Goal: Contribute content

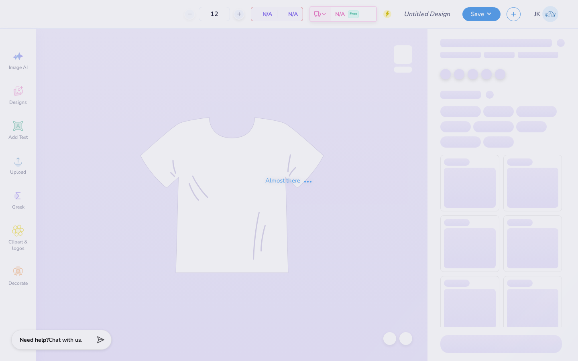
type input "PBP Parents Weekend shirt"
type input "36"
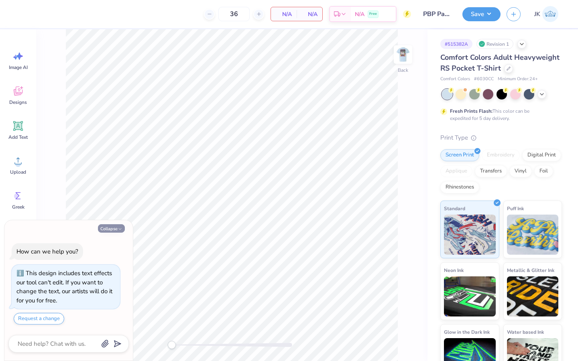
click at [117, 228] on button "Collapse" at bounding box center [111, 228] width 27 height 8
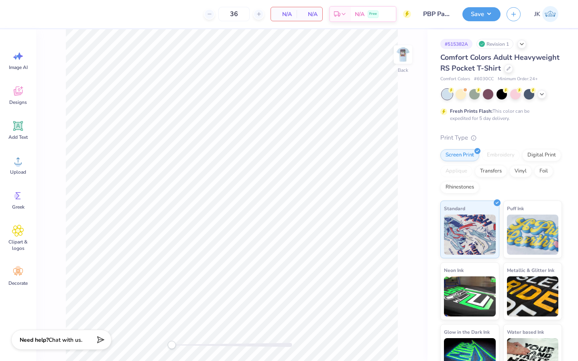
type textarea "x"
click at [539, 92] on icon at bounding box center [541, 93] width 6 height 6
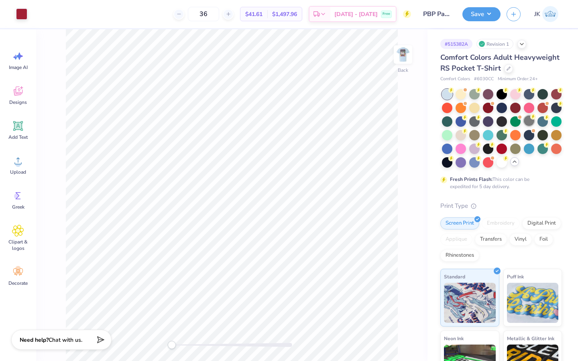
click at [528, 120] on div at bounding box center [529, 121] width 10 height 10
click at [487, 122] on div at bounding box center [488, 121] width 10 height 10
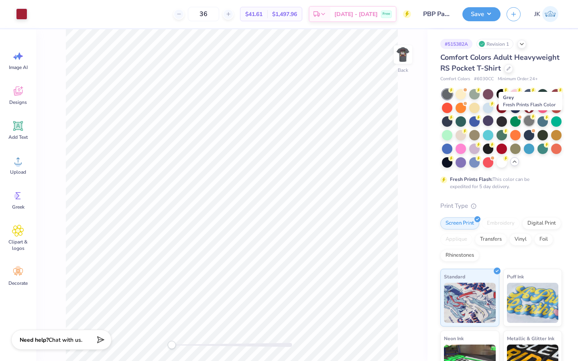
click at [528, 121] on div at bounding box center [529, 121] width 10 height 10
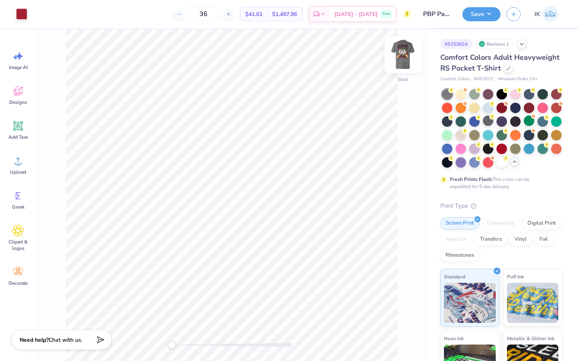
click at [404, 61] on img at bounding box center [403, 55] width 32 height 32
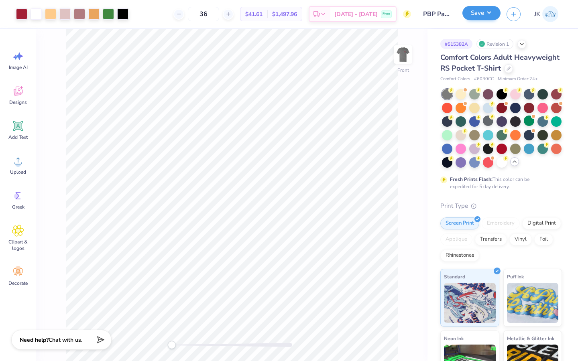
click at [474, 16] on button "Save" at bounding box center [481, 13] width 38 height 14
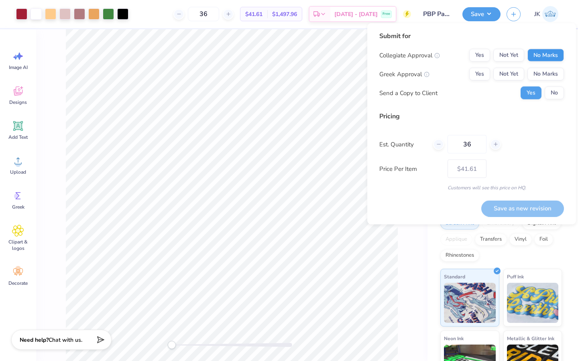
click at [540, 57] on button "No Marks" at bounding box center [545, 55] width 37 height 13
